Goal: Task Accomplishment & Management: Manage account settings

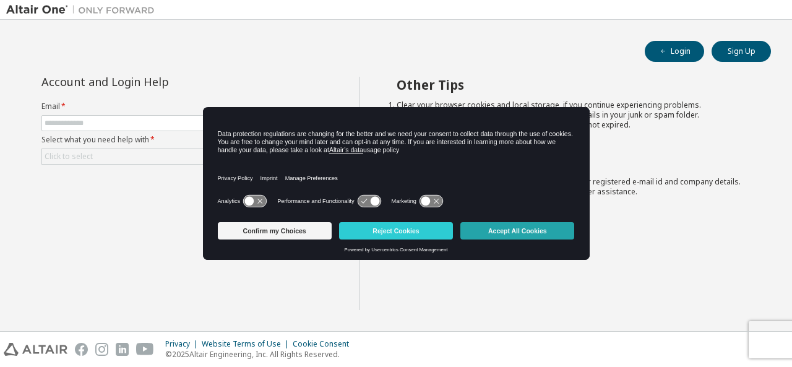
click at [511, 236] on button "Accept All Cookies" at bounding box center [518, 230] width 114 height 17
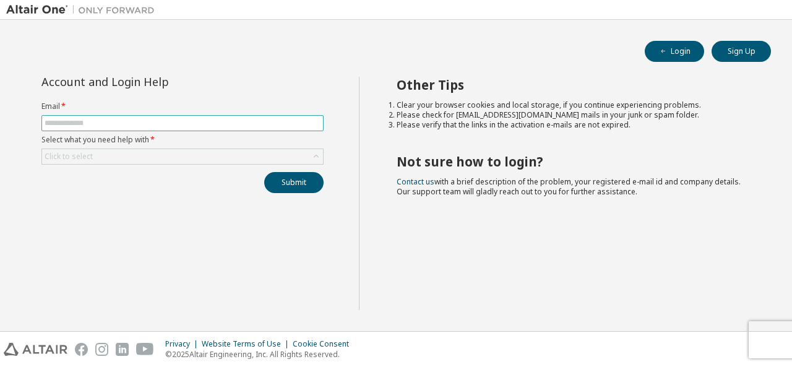
click at [181, 119] on input "text" at bounding box center [183, 123] width 276 height 10
type input "**********"
click at [236, 162] on div "Click to select" at bounding box center [182, 156] width 281 height 15
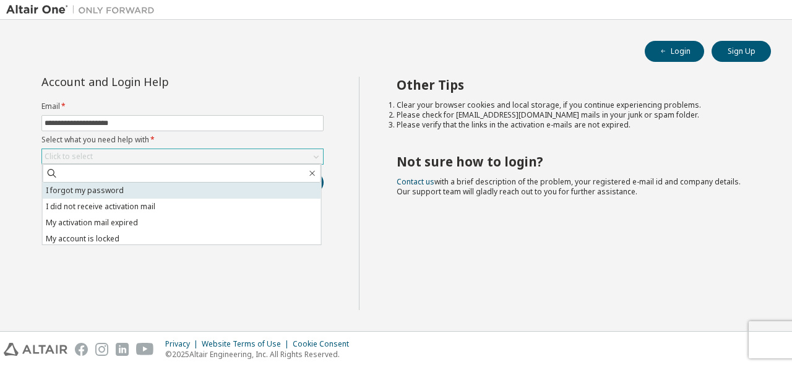
click at [189, 184] on li "I forgot my password" at bounding box center [182, 191] width 279 height 16
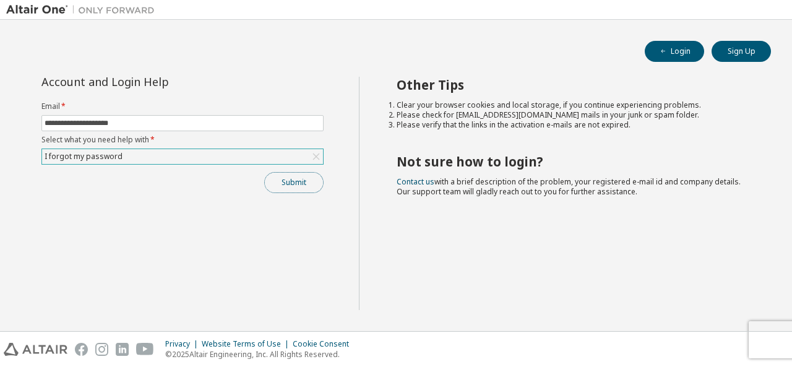
click at [292, 186] on button "Submit" at bounding box center [293, 182] width 59 height 21
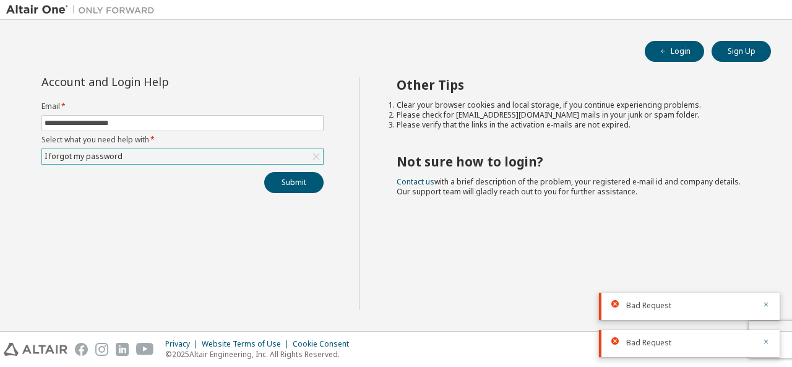
click at [238, 186] on div "Submit" at bounding box center [182, 182] width 282 height 21
click at [304, 156] on div "I forgot my password" at bounding box center [182, 156] width 281 height 15
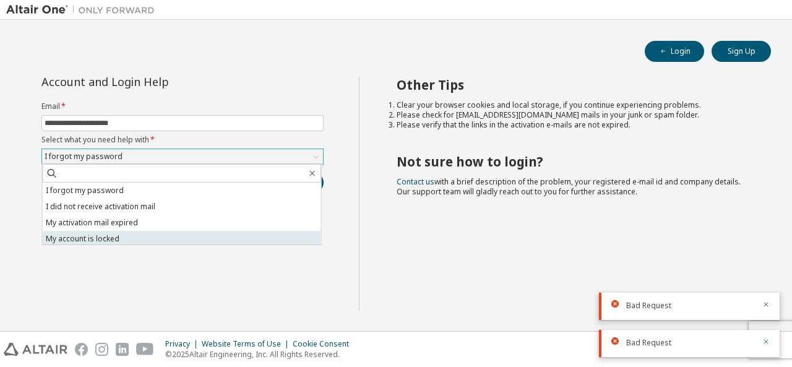
click at [119, 241] on li "My account is locked" at bounding box center [182, 239] width 279 height 16
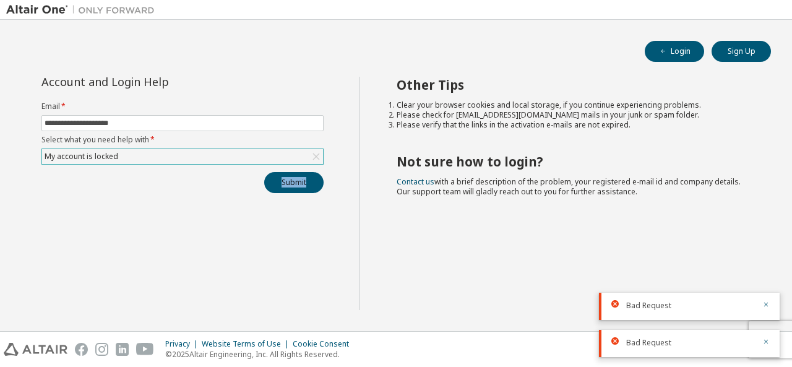
click at [119, 241] on div "**********" at bounding box center [182, 193] width 353 height 233
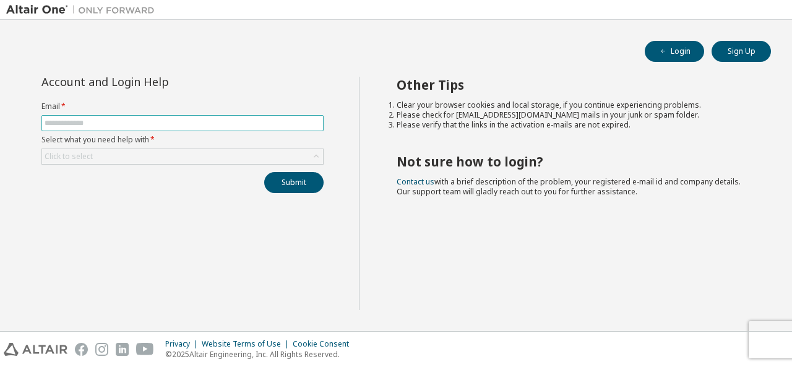
click at [265, 119] on input "text" at bounding box center [183, 123] width 276 height 10
type input "**********"
click at [198, 151] on div "Click to select" at bounding box center [182, 156] width 281 height 15
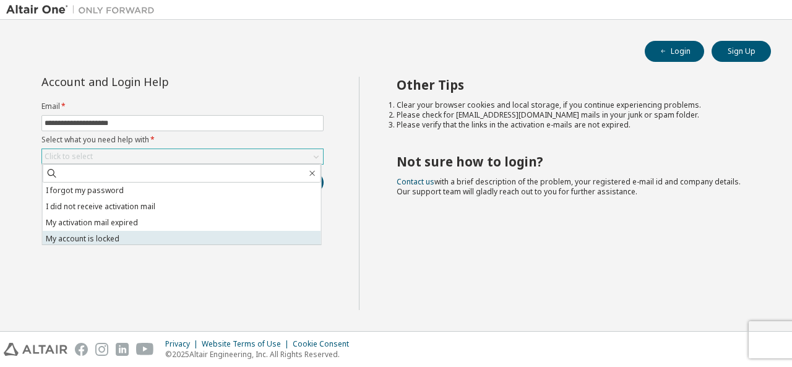
click at [123, 234] on li "My account is locked" at bounding box center [182, 239] width 279 height 16
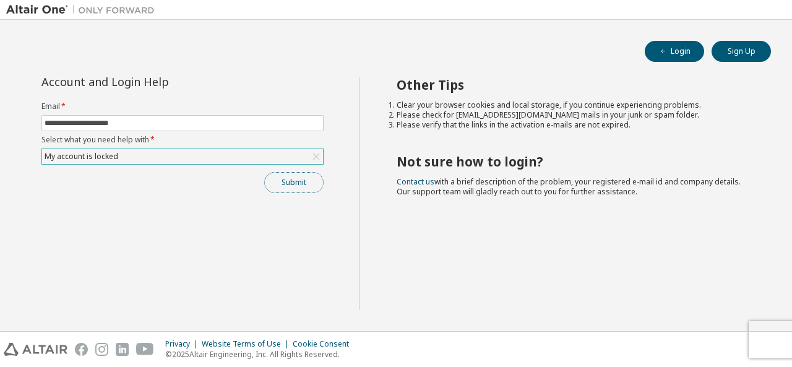
click at [316, 184] on button "Submit" at bounding box center [293, 182] width 59 height 21
click at [315, 184] on button "Submit" at bounding box center [293, 182] width 59 height 21
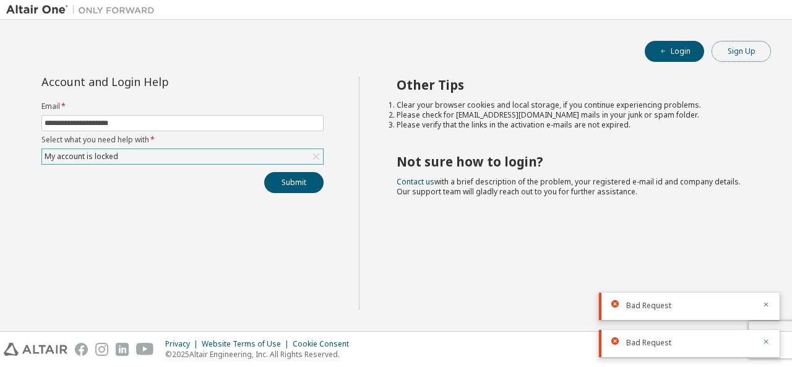
click at [752, 41] on button "Sign Up" at bounding box center [741, 51] width 59 height 21
